Goal: Transaction & Acquisition: Purchase product/service

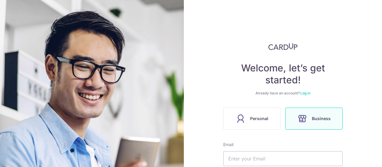
click at [254, 122] on span "Personal" at bounding box center [259, 118] width 18 height 7
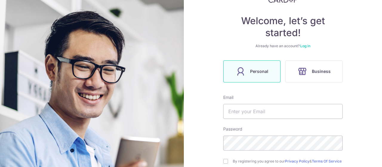
scroll to position [60, 0]
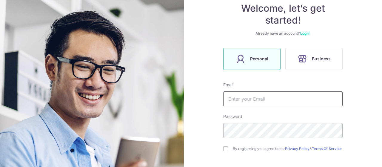
click at [249, 98] on input "text" at bounding box center [283, 98] width 120 height 15
type input "[EMAIL_ADDRESS][DOMAIN_NAME]"
click at [223, 152] on div "By registering you agree to our Privacy Policy & Terms Of Service" at bounding box center [283, 148] width 120 height 7
click at [225, 150] on input "checkbox" at bounding box center [225, 148] width 5 height 5
checkbox input "true"
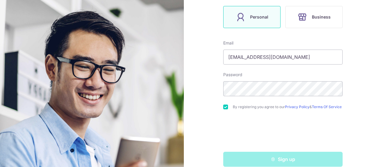
scroll to position [113, 0]
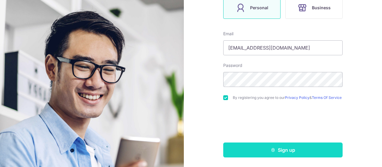
click at [272, 153] on button "Sign up" at bounding box center [283, 150] width 120 height 15
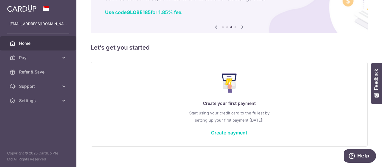
scroll to position [51, 0]
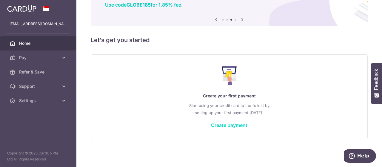
click at [235, 124] on link "Create payment" at bounding box center [229, 125] width 36 height 6
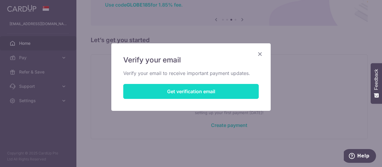
click at [195, 91] on button "Get verification email" at bounding box center [191, 91] width 136 height 15
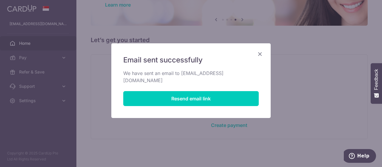
click at [262, 53] on icon "Close" at bounding box center [260, 53] width 7 height 7
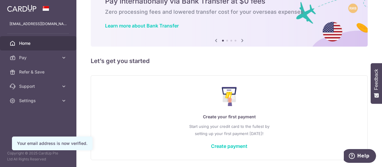
scroll to position [51, 0]
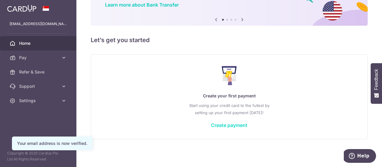
click at [225, 125] on link "Create payment" at bounding box center [229, 125] width 36 height 6
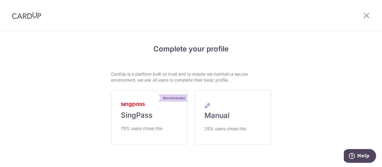
scroll to position [22, 0]
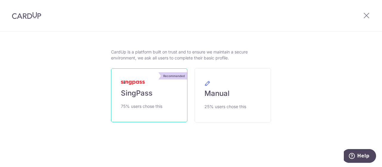
click at [128, 93] on span "SingPass" at bounding box center [137, 93] width 32 height 10
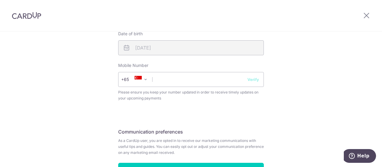
scroll to position [239, 0]
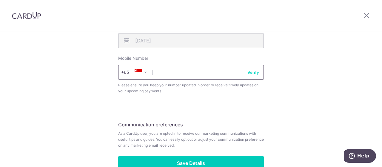
click at [160, 70] on input "text" at bounding box center [191, 72] width 146 height 15
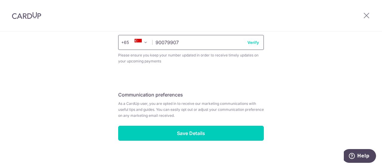
scroll to position [275, 0]
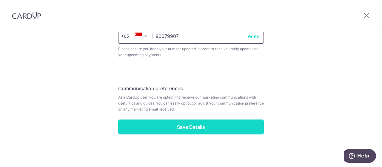
type input "90079907"
click at [189, 125] on input "Save Details" at bounding box center [191, 127] width 146 height 15
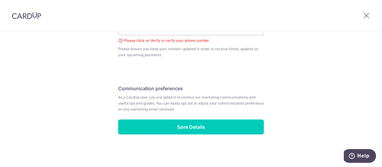
scroll to position [254, 0]
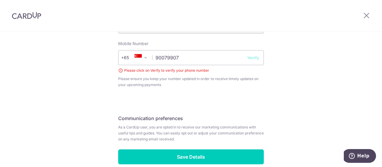
click at [250, 58] on button "Verify" at bounding box center [254, 58] width 12 height 6
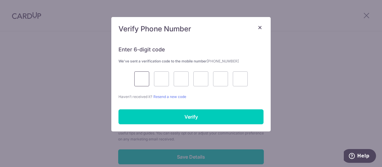
click at [140, 79] on input "text" at bounding box center [141, 78] width 15 height 15
type input "2"
type input "4"
type input "7"
type input "4"
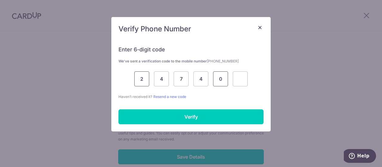
type input "0"
type input "7"
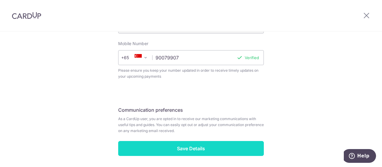
click at [180, 145] on input "Save Details" at bounding box center [191, 148] width 146 height 15
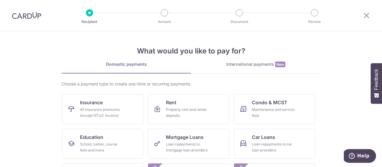
scroll to position [30, 0]
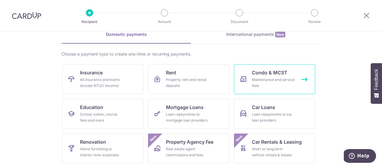
click at [271, 78] on div "Maintenance and service fees" at bounding box center [273, 83] width 43 height 12
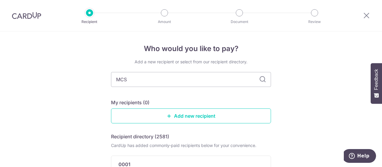
type input "MCST"
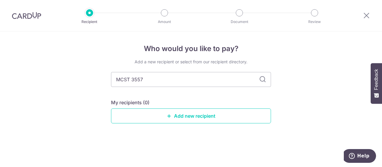
type input "MCST 3557"
click at [263, 81] on icon at bounding box center [262, 79] width 7 height 7
click at [132, 79] on input "MCST 3557" at bounding box center [191, 79] width 160 height 15
type input "MCST3557"
click at [261, 79] on icon at bounding box center [262, 79] width 7 height 7
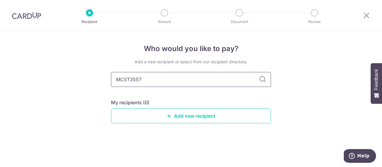
click at [185, 79] on input "MCST3557" at bounding box center [191, 79] width 160 height 15
drag, startPoint x: 185, startPoint y: 79, endPoint x: 103, endPoint y: 80, distance: 81.3
click at [103, 80] on div "Who would you like to pay? Add a new recipient or select from our recipient dir…" at bounding box center [191, 99] width 382 height 136
click at [169, 115] on icon at bounding box center [169, 116] width 5 height 5
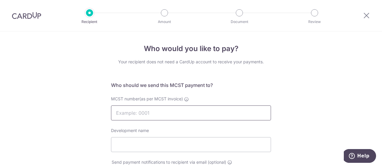
click at [169, 115] on input "MCST number(as per MCST invoice)" at bounding box center [191, 112] width 160 height 15
type input "3557"
click at [134, 145] on input "Development name" at bounding box center [191, 144] width 160 height 15
click at [176, 145] on input "Cairnhill Residences" at bounding box center [191, 144] width 160 height 15
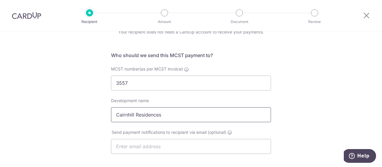
type input "Cairnhill Residences"
click at [176, 145] on input "text" at bounding box center [191, 146] width 160 height 15
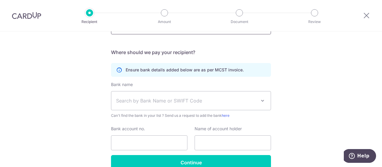
scroll to position [179, 0]
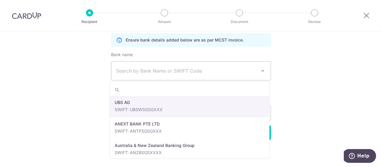
click at [147, 71] on span "Search by Bank Name or SWIFT Code" at bounding box center [186, 70] width 140 height 7
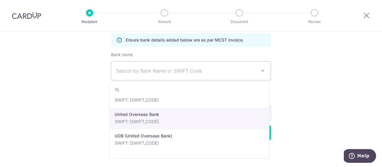
select select "23668"
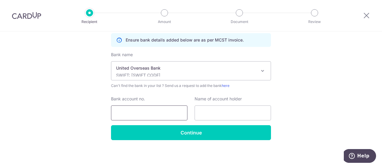
click at [161, 113] on input "Bank account no." at bounding box center [149, 112] width 76 height 15
click at [122, 113] on input "3813025017" at bounding box center [149, 112] width 76 height 15
click at [131, 114] on input "3813025017" at bounding box center [149, 112] width 76 height 15
click at [140, 114] on input "3813025017" at bounding box center [149, 112] width 76 height 15
click at [146, 113] on input "3813025017" at bounding box center [149, 112] width 76 height 15
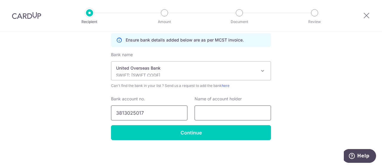
type input "3813025017"
click at [219, 115] on input "text" at bounding box center [233, 112] width 76 height 15
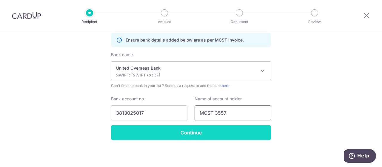
type input "MCST 3557"
click at [199, 134] on input "Continue" at bounding box center [191, 132] width 160 height 15
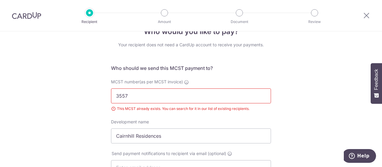
scroll to position [30, 0]
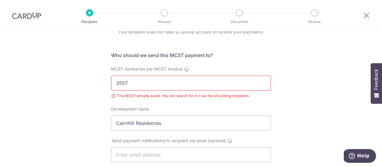
click at [113, 95] on div "This MCST already exists. You can search for it in our list of existing recipie…" at bounding box center [191, 96] width 160 height 6
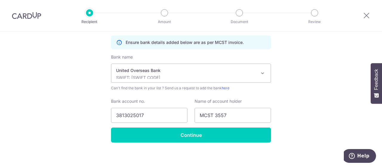
scroll to position [188, 0]
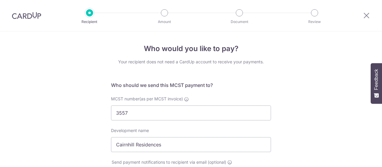
select select "23668"
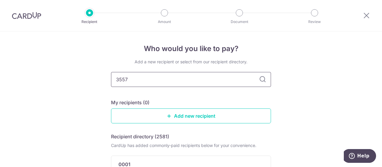
type input "3557"
click at [262, 80] on icon at bounding box center [262, 79] width 7 height 7
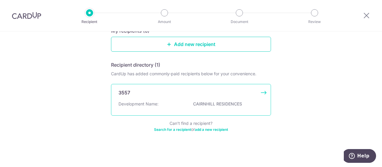
click at [213, 99] on div "3557 Development Name: CAIRNHILL RESIDENCES" at bounding box center [191, 100] width 160 height 32
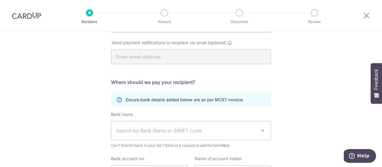
scroll to position [149, 0]
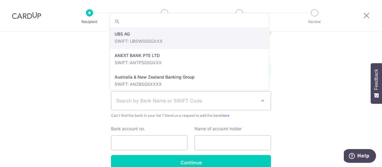
click at [213, 99] on span "Search by Bank Name or SWIFT Code" at bounding box center [186, 100] width 140 height 7
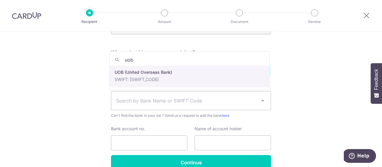
type input "uob"
select select "18"
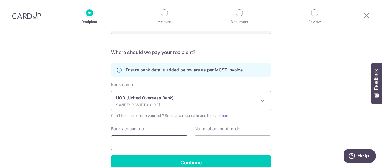
click at [147, 141] on input "Bank account no." at bounding box center [149, 142] width 76 height 15
type input "3813025017"
click at [214, 144] on input "text" at bounding box center [233, 142] width 76 height 15
type input "MCST 3557"
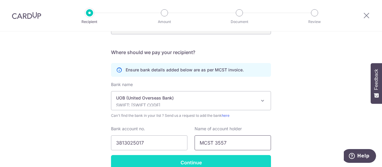
scroll to position [180, 0]
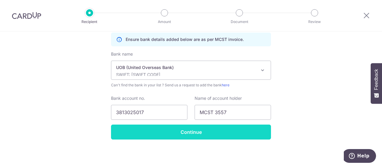
click at [184, 132] on input "Continue" at bounding box center [191, 132] width 160 height 15
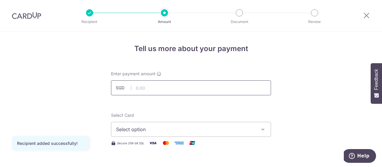
click at [154, 90] on input "text" at bounding box center [191, 87] width 160 height 15
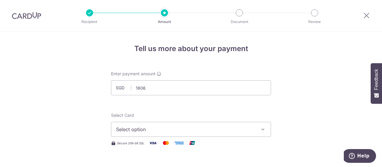
type input "1,806.00"
click at [145, 125] on button "Select option" at bounding box center [191, 129] width 160 height 15
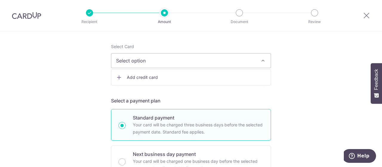
scroll to position [60, 0]
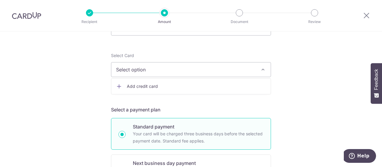
click at [139, 70] on span "Select option" at bounding box center [185, 69] width 139 height 7
click at [117, 85] on icon at bounding box center [119, 86] width 6 height 6
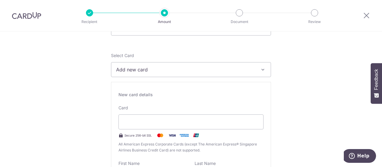
drag, startPoint x: 36, startPoint y: 108, endPoint x: 31, endPoint y: 105, distance: 6.2
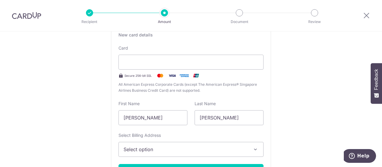
scroll to position [149, 0]
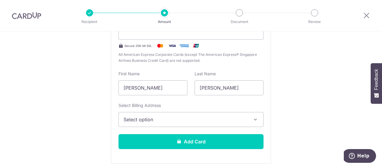
click at [182, 120] on span "Select option" at bounding box center [186, 119] width 124 height 7
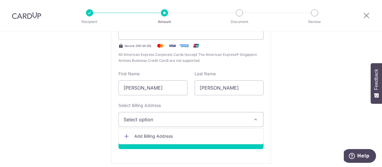
click at [160, 135] on span "Add Billing Address" at bounding box center [196, 136] width 124 height 6
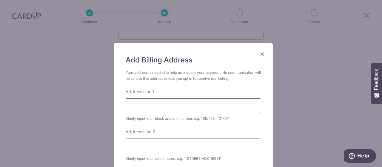
click at [158, 108] on input "Address Line 1" at bounding box center [194, 105] width 136 height 15
type input "50 Marine Parade Road"
type input "#14-14 Silversea"
type input "Singapore"
type input "449307"
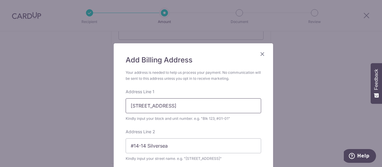
scroll to position [134, 0]
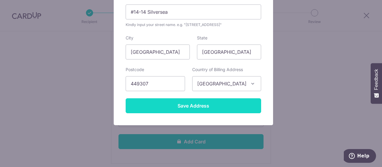
click at [192, 104] on input "Save Address" at bounding box center [194, 105] width 136 height 15
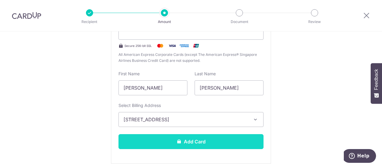
click at [201, 141] on button "Add Card" at bounding box center [191, 141] width 145 height 15
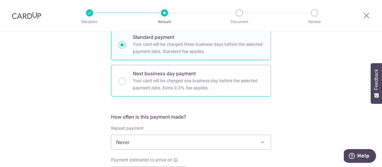
scroll to position [179, 0]
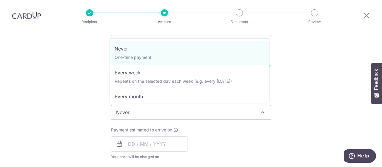
click at [216, 109] on span "Never" at bounding box center [191, 112] width 160 height 14
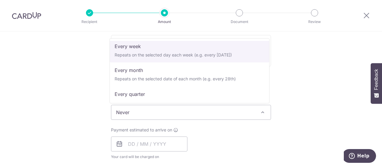
scroll to position [60, 0]
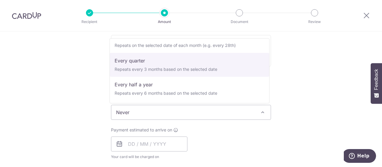
select select "4"
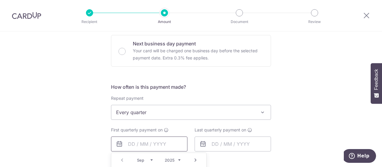
click at [157, 143] on input "text" at bounding box center [149, 144] width 76 height 15
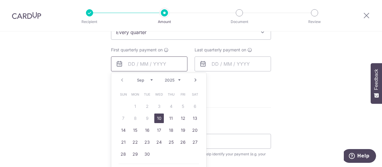
scroll to position [269, 0]
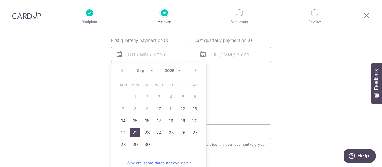
click at [134, 132] on link "22" at bounding box center [136, 133] width 10 height 10
type input "22/09/2025"
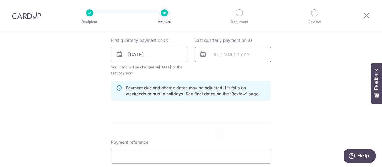
click at [212, 53] on input "text" at bounding box center [233, 54] width 76 height 15
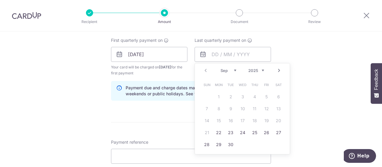
click at [234, 69] on select "Sep Oct Nov Dec" at bounding box center [229, 70] width 16 height 5
click at [277, 70] on link "Next" at bounding box center [279, 70] width 7 height 7
click at [204, 70] on link "Prev" at bounding box center [205, 70] width 7 height 7
click at [204, 70] on div "Prev Next Sep Oct Nov Dec 2025 2026 2027 2028 2029 2030 2031 2032 2033 2034 2035" at bounding box center [242, 70] width 95 height 14
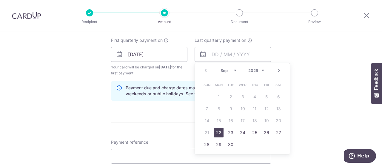
click at [277, 69] on link "Next" at bounding box center [279, 70] width 7 height 7
click at [218, 131] on link "22" at bounding box center [219, 133] width 10 height 10
type input "22/12/2025"
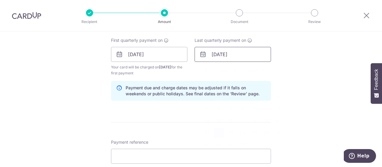
click at [225, 53] on input "22/12/2025" at bounding box center [233, 54] width 76 height 15
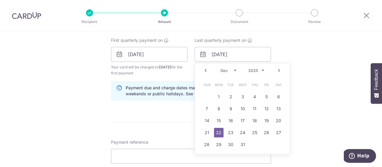
click at [278, 70] on link "Next" at bounding box center [279, 70] width 7 height 7
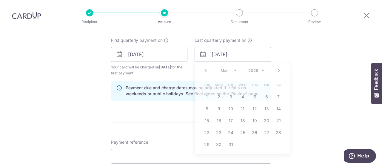
click at [318, 52] on div "Tell us more about your payment Enter payment amount SGD 1,806.00 1806.00 Card …" at bounding box center [191, 47] width 382 height 571
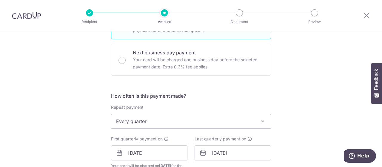
scroll to position [179, 0]
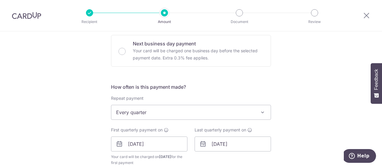
click at [261, 112] on span at bounding box center [262, 112] width 7 height 7
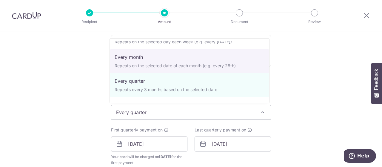
scroll to position [0, 0]
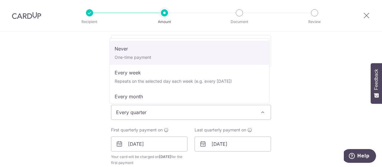
select select "1"
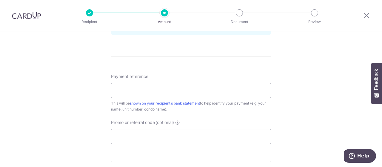
scroll to position [359, 0]
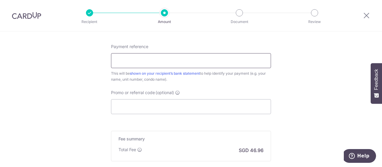
click at [175, 60] on input "Payment reference" at bounding box center [191, 60] width 160 height 15
type input "33 Cairnhill Residences #02-05"
click at [168, 104] on input "Promo or referral code (optional)" at bounding box center [191, 106] width 160 height 15
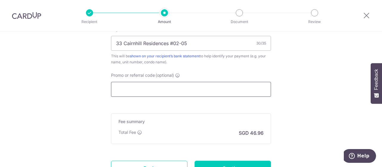
scroll to position [388, 0]
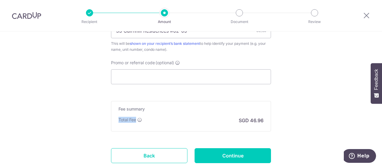
drag, startPoint x: 139, startPoint y: 119, endPoint x: 232, endPoint y: 97, distance: 95.9
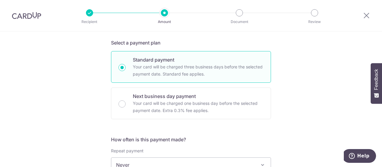
scroll to position [0, 0]
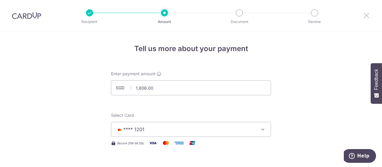
click at [367, 14] on icon at bounding box center [366, 15] width 7 height 7
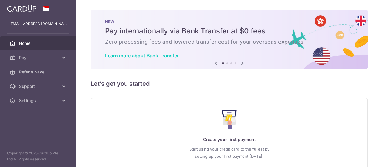
click at [17, 9] on img at bounding box center [21, 8] width 29 height 7
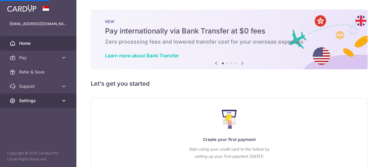
click at [64, 99] on icon at bounding box center [64, 101] width 6 height 6
click at [63, 100] on icon at bounding box center [64, 101] width 6 height 6
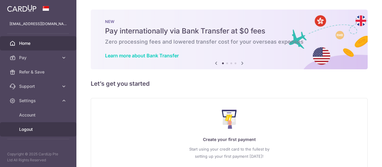
click at [27, 129] on span "Logout" at bounding box center [38, 129] width 39 height 6
